Goal: Transaction & Acquisition: Purchase product/service

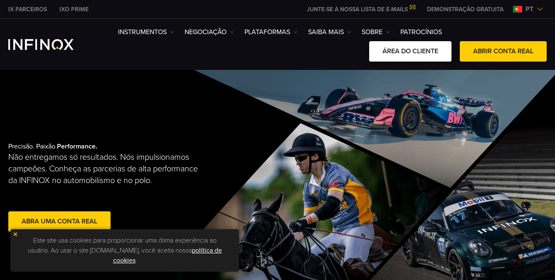
click at [430, 48] on link "ÁREA DO CLIENTE" at bounding box center [410, 51] width 82 height 20
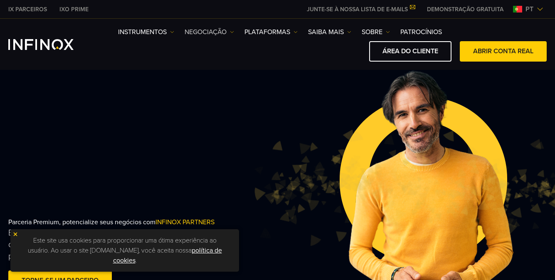
click at [200, 31] on link "NEGOCIAÇÃO" at bounding box center [209, 32] width 49 height 10
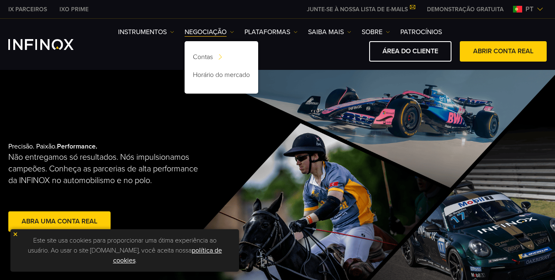
click at [153, 81] on div "Precisão. Paixão. Performance. Não entregamos só resultados. Nós impulsionamos …" at bounding box center [277, 188] width 555 height 236
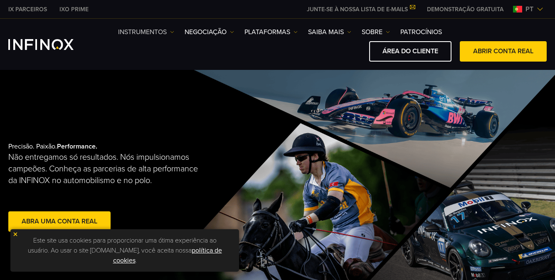
click at [151, 31] on link "Instrumentos" at bounding box center [146, 32] width 56 height 10
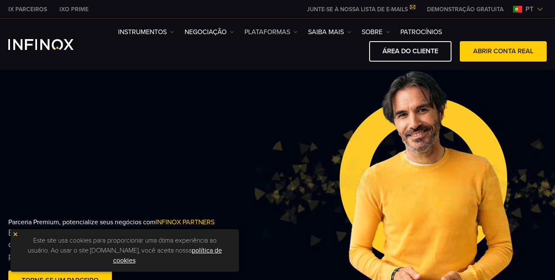
click at [270, 29] on link "PLATAFORMAS" at bounding box center [271, 32] width 53 height 10
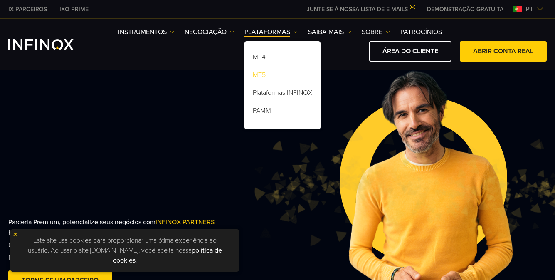
click at [274, 74] on link "MT5" at bounding box center [283, 76] width 76 height 18
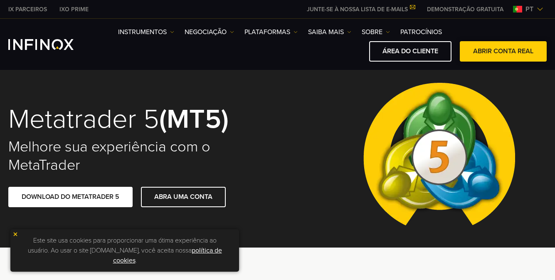
click at [483, 52] on link "ABRIR CONTA REAL" at bounding box center [503, 51] width 87 height 20
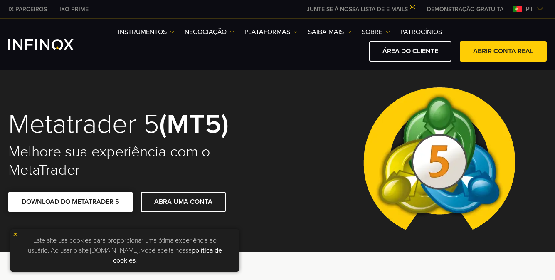
click at [114, 204] on link "DOWNLOAD DO METATRADER 5" at bounding box center [70, 202] width 124 height 20
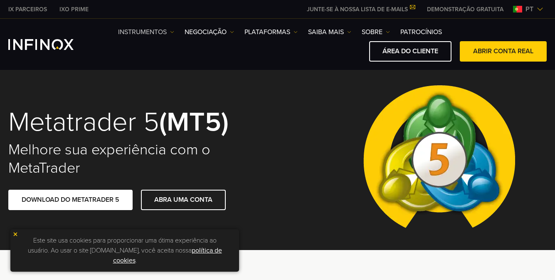
click at [138, 32] on link "Instrumentos" at bounding box center [146, 32] width 56 height 10
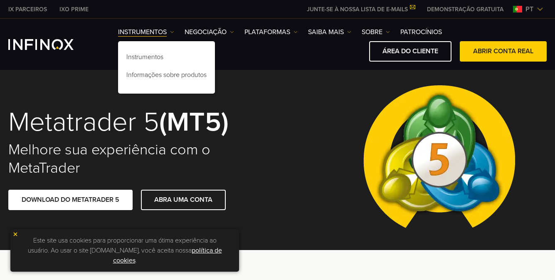
click at [245, 87] on div "Metatrader 5 (MT5) Melhore sua experiência com o MetaTrader DOWNLOAD DO METATRA…" at bounding box center [277, 159] width 555 height 182
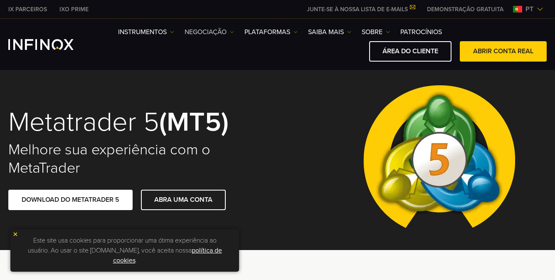
click at [218, 34] on link "NEGOCIAÇÃO" at bounding box center [209, 32] width 49 height 10
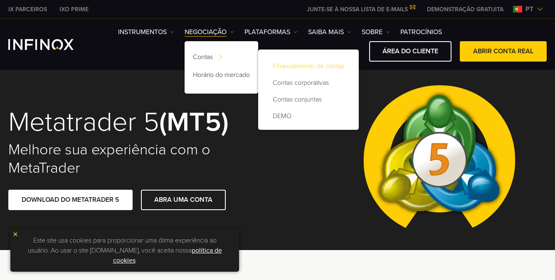
click at [286, 67] on link "Financiamento de contas" at bounding box center [309, 66] width 84 height 17
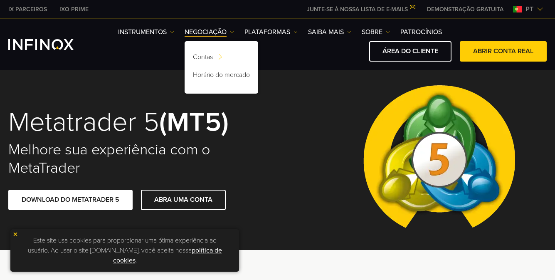
click at [148, 85] on div "Metatrader 5 (MT5) Melhore sua experiência com o MetaTrader DOWNLOAD DO METATRA…" at bounding box center [277, 159] width 555 height 182
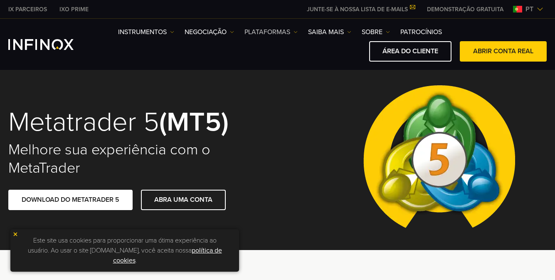
click at [280, 30] on link "PLATAFORMAS" at bounding box center [271, 32] width 53 height 10
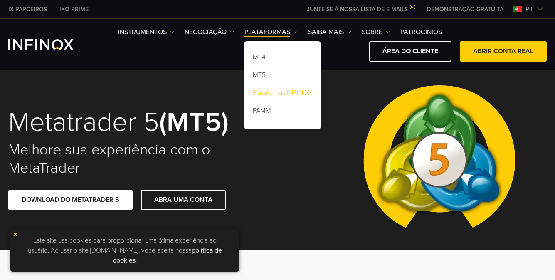
click at [284, 95] on link "Plataformas INFINOX" at bounding box center [283, 94] width 76 height 18
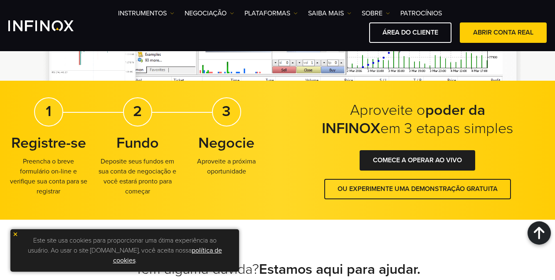
scroll to position [1581, 0]
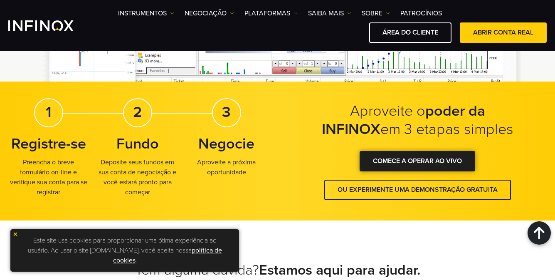
click at [418, 161] on div at bounding box center [418, 161] width 0 height 0
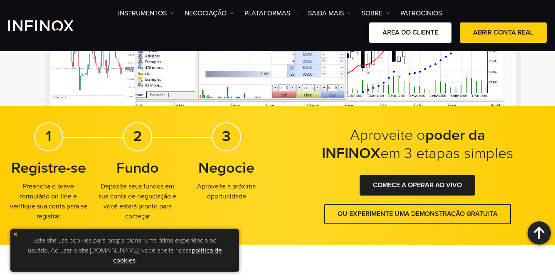
click at [403, 32] on link "ÁREA DO CLIENTE" at bounding box center [410, 32] width 82 height 20
